Goal: Navigation & Orientation: Find specific page/section

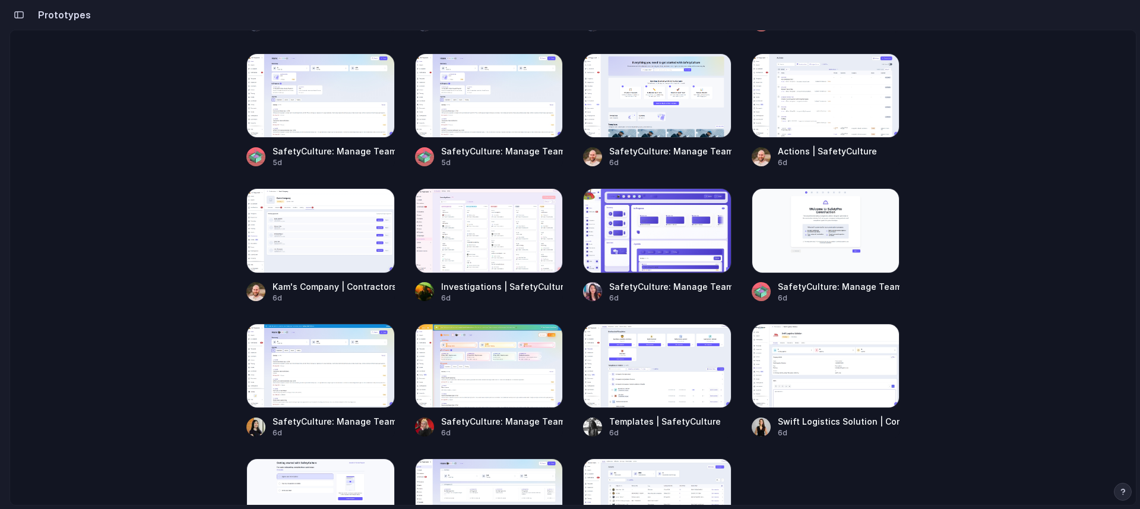
scroll to position [619, 0]
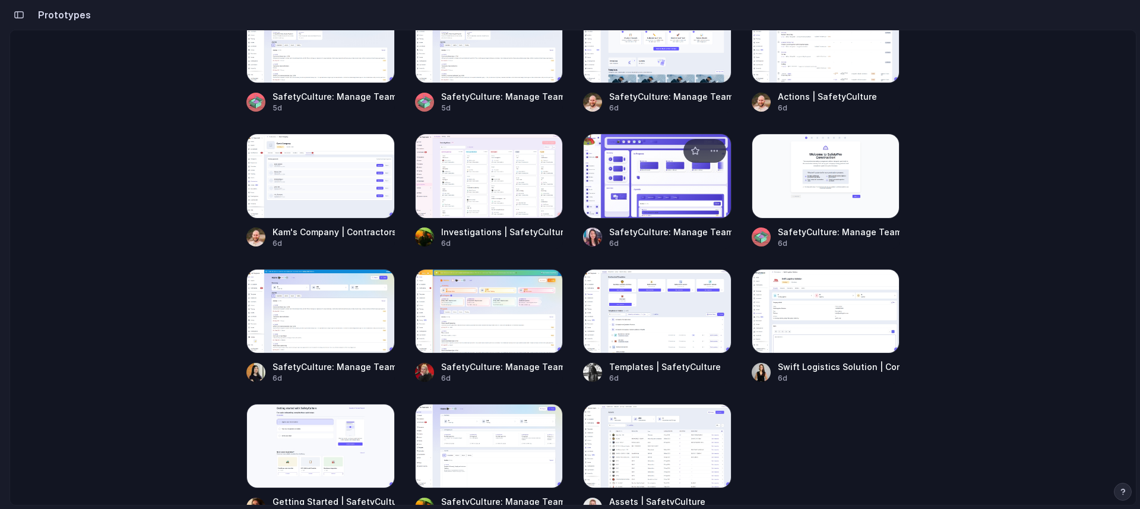
click at [619, 152] on div at bounding box center [657, 176] width 148 height 84
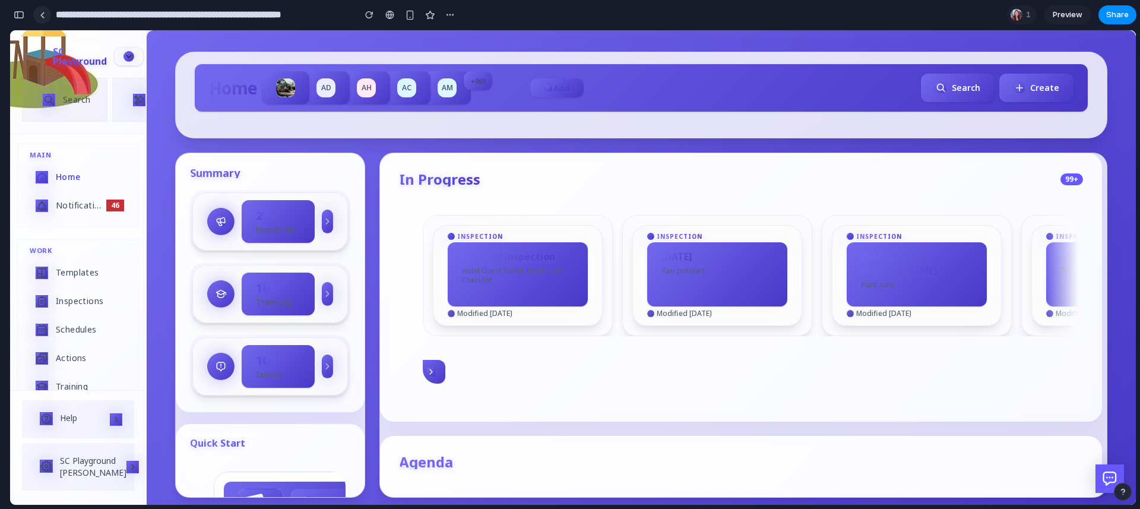
click at [47, 18] on link at bounding box center [42, 15] width 18 height 18
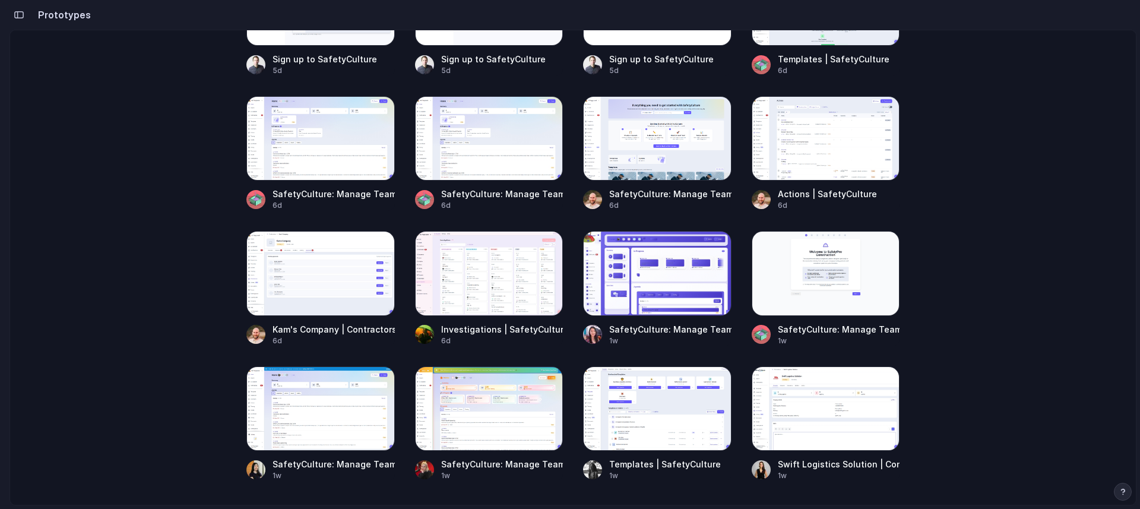
scroll to position [526, 0]
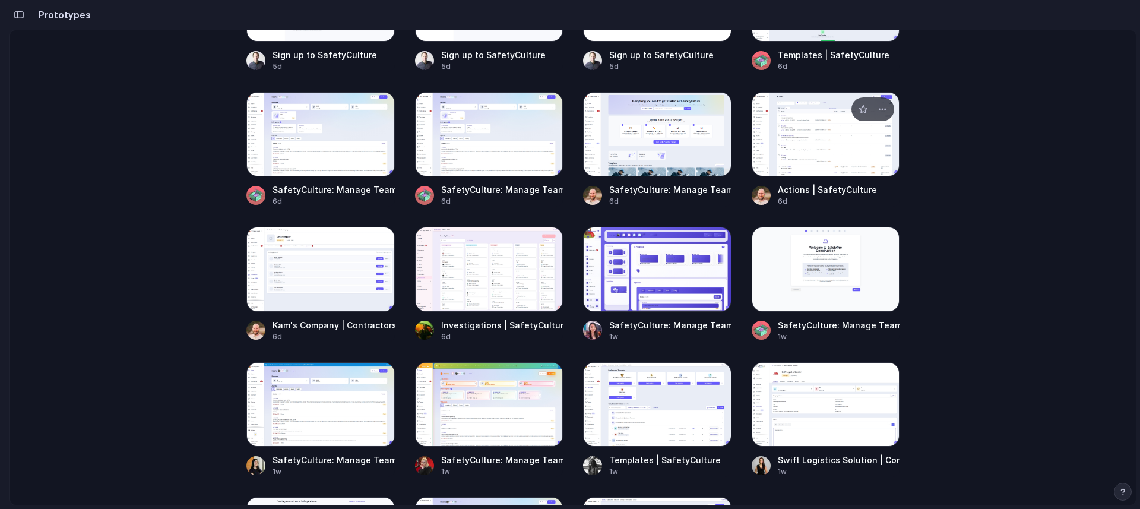
click at [797, 159] on div at bounding box center [826, 134] width 148 height 84
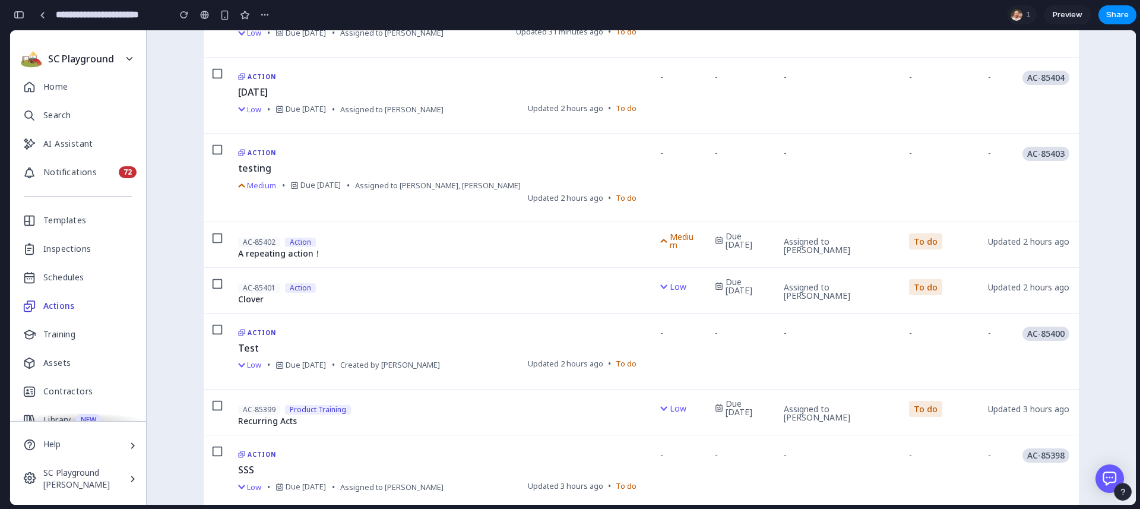
scroll to position [516, 0]
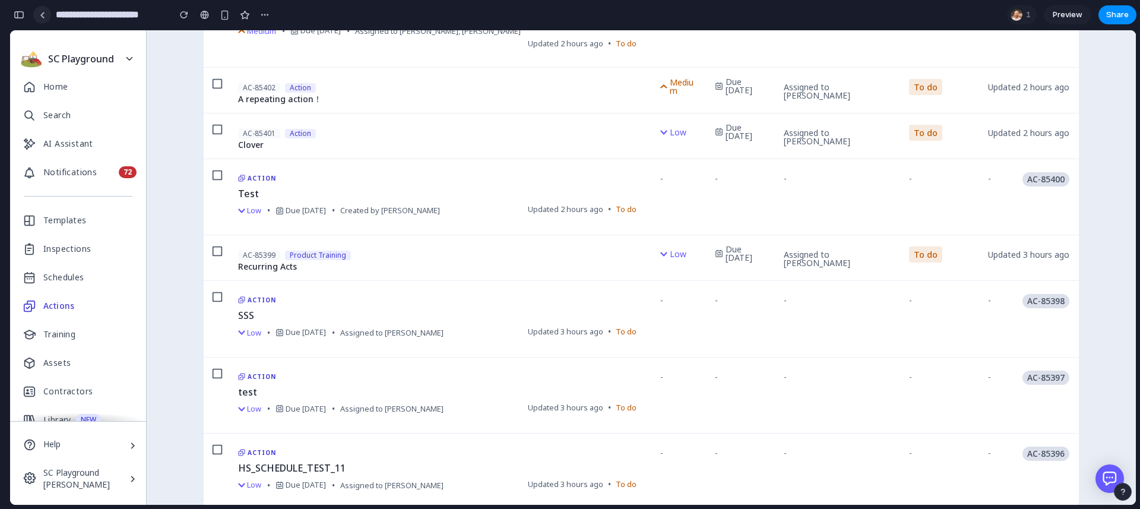
click at [39, 14] on link at bounding box center [42, 15] width 18 height 18
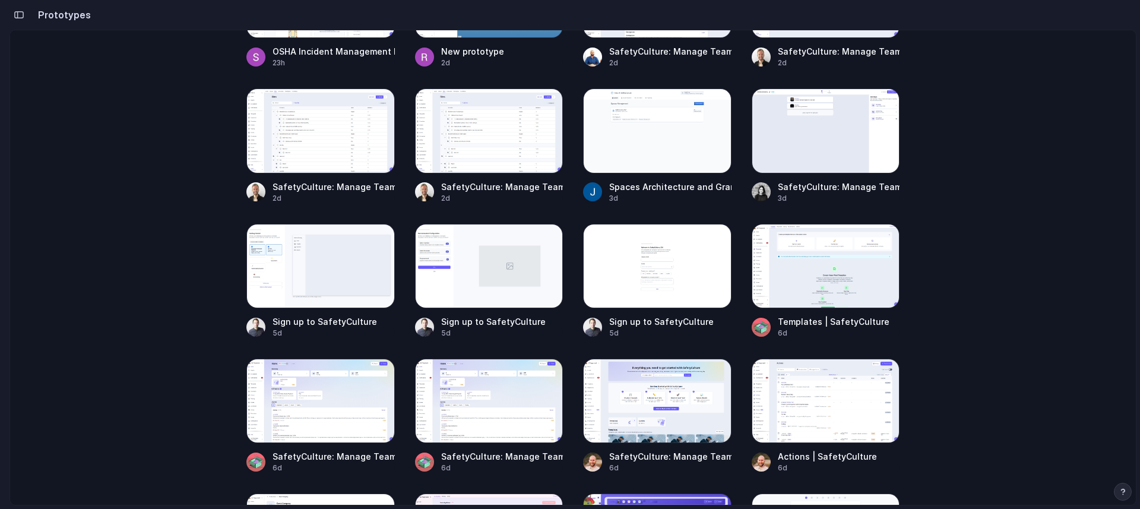
scroll to position [707, 0]
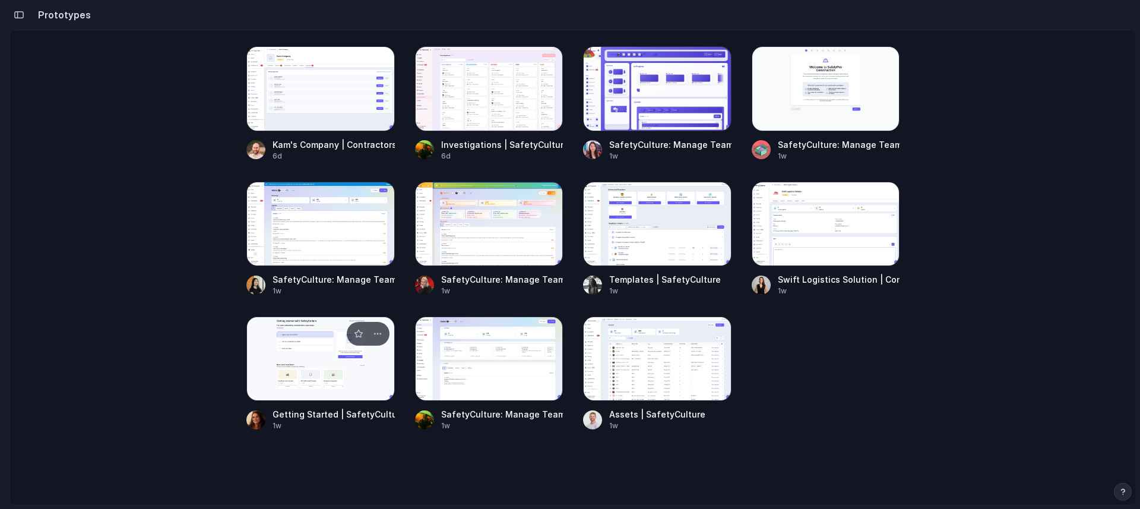
click at [306, 349] on div at bounding box center [320, 358] width 148 height 84
